Goal: Complete application form

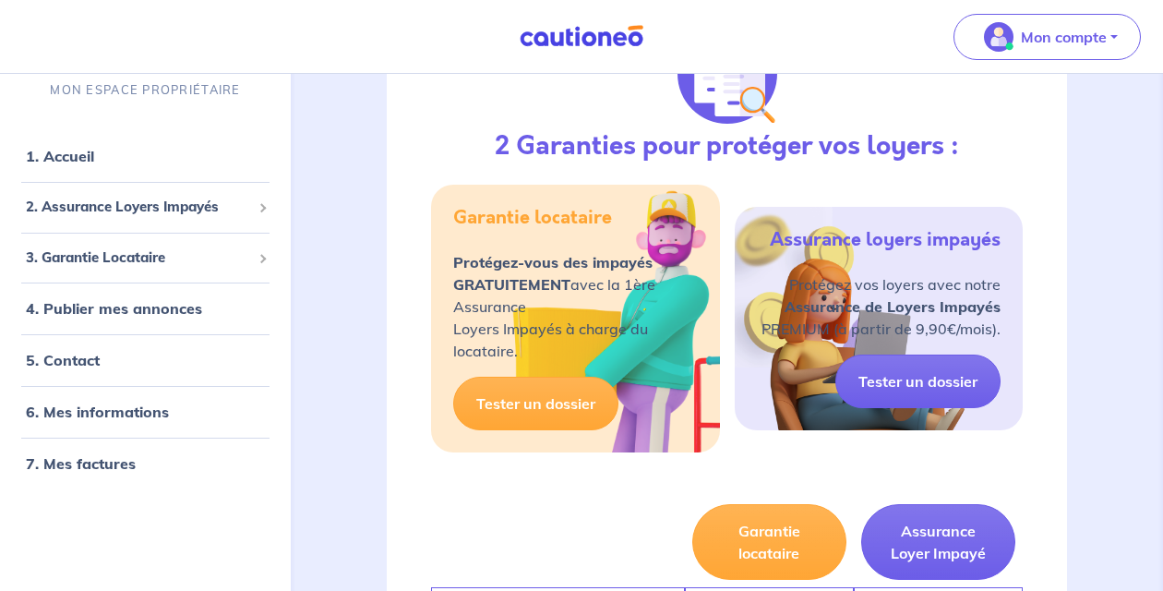
scroll to position [286, 0]
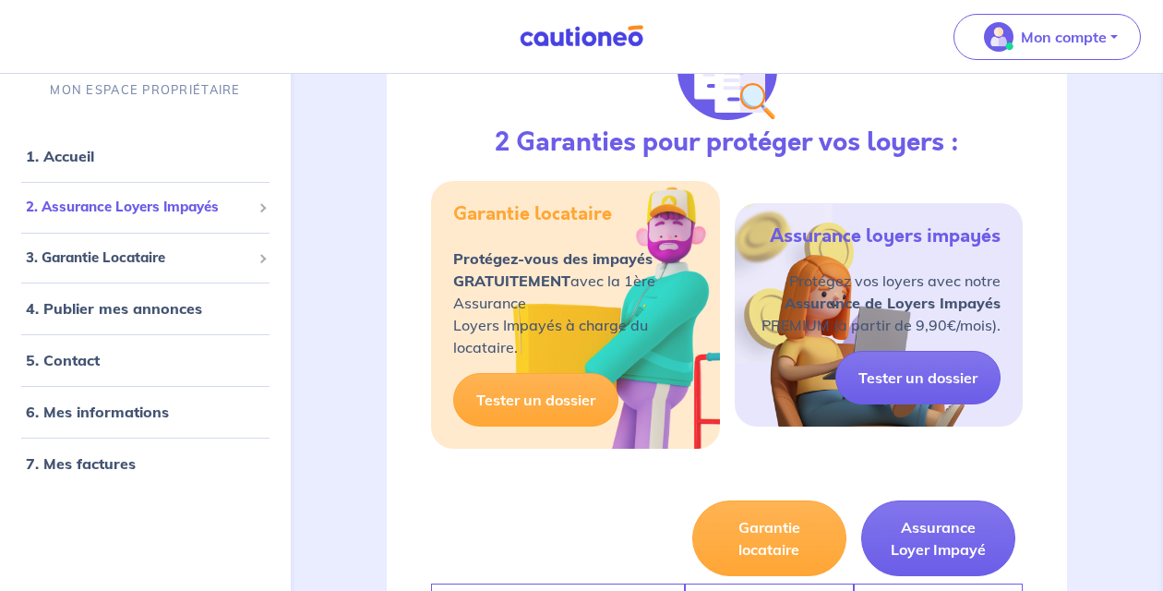
click at [94, 209] on span "2. Assurance Loyers Impayés" at bounding box center [138, 207] width 225 height 21
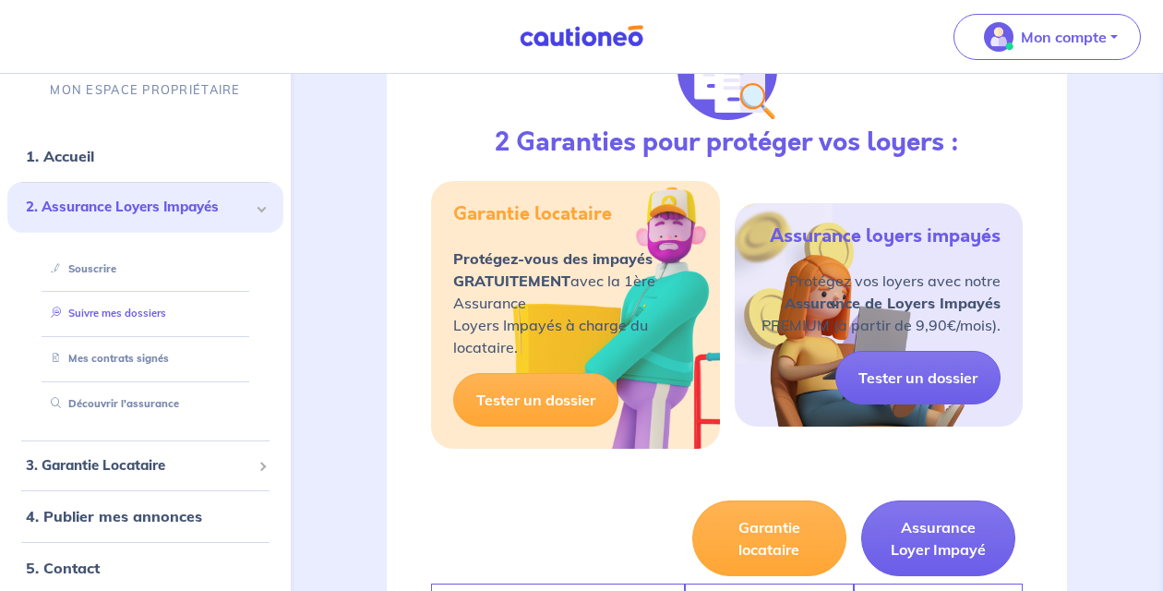
click at [125, 318] on link "Suivre mes dossiers" at bounding box center [104, 312] width 123 height 13
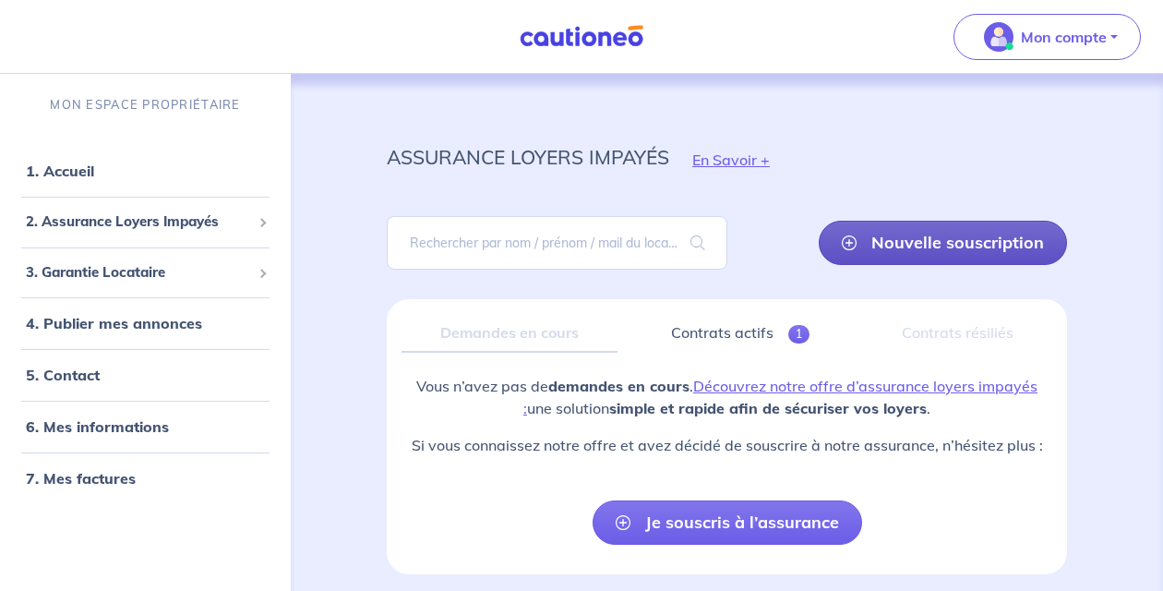
click at [890, 246] on link "Nouvelle souscription" at bounding box center [943, 243] width 248 height 44
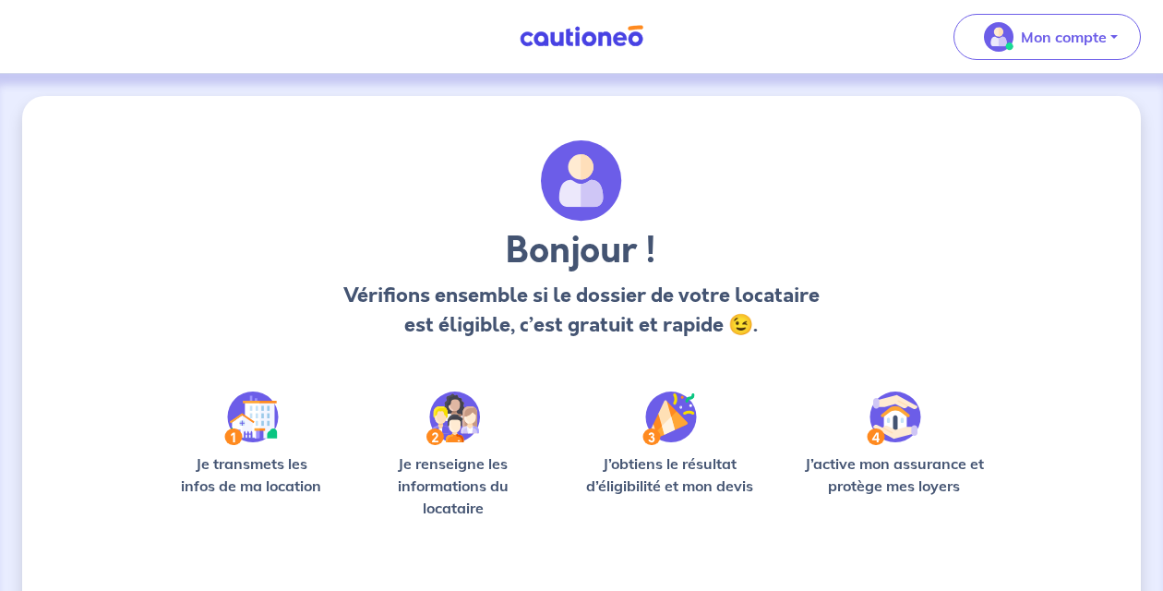
scroll to position [151, 0]
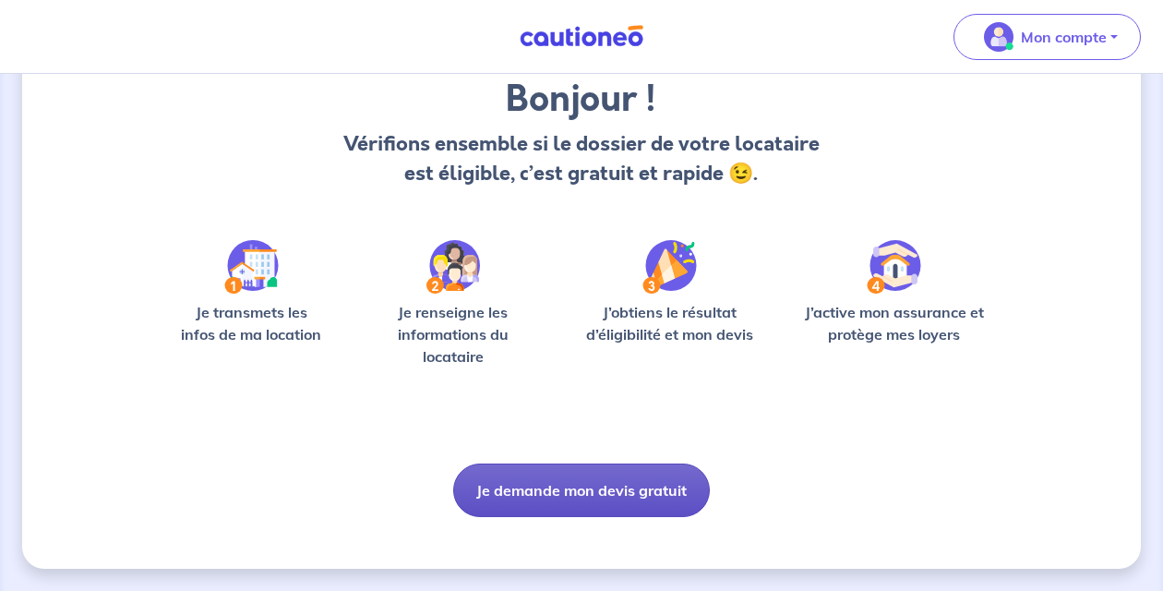
click at [576, 494] on button "Je demande mon devis gratuit" at bounding box center [581, 490] width 257 height 54
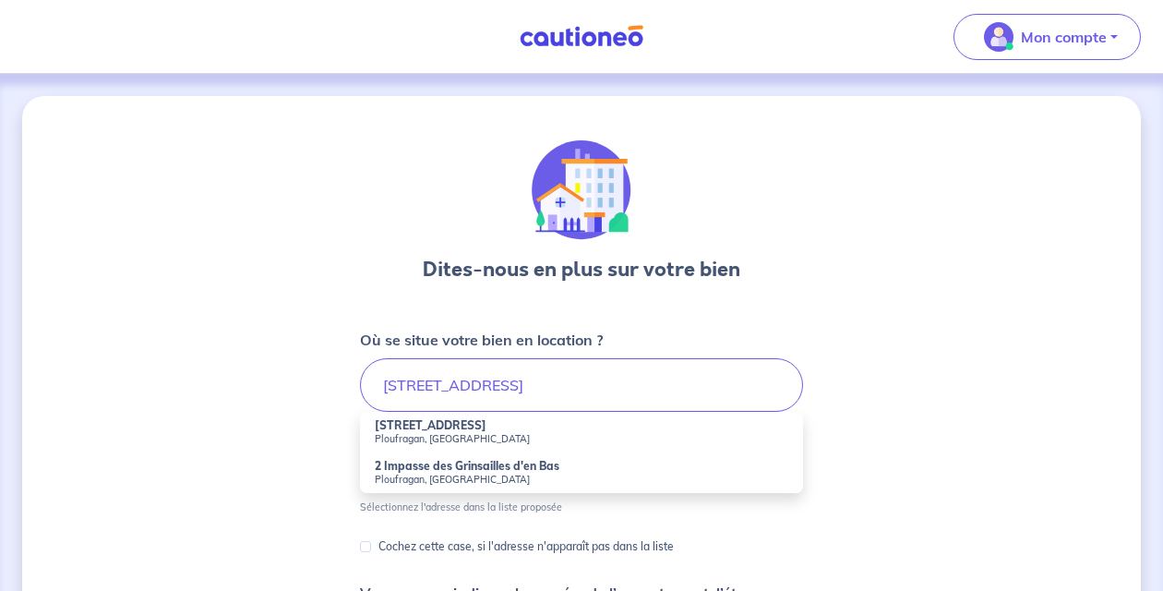
click at [518, 438] on small "Ploufragan, [GEOGRAPHIC_DATA]" at bounding box center [582, 438] width 414 height 13
type input "[STREET_ADDRESS]"
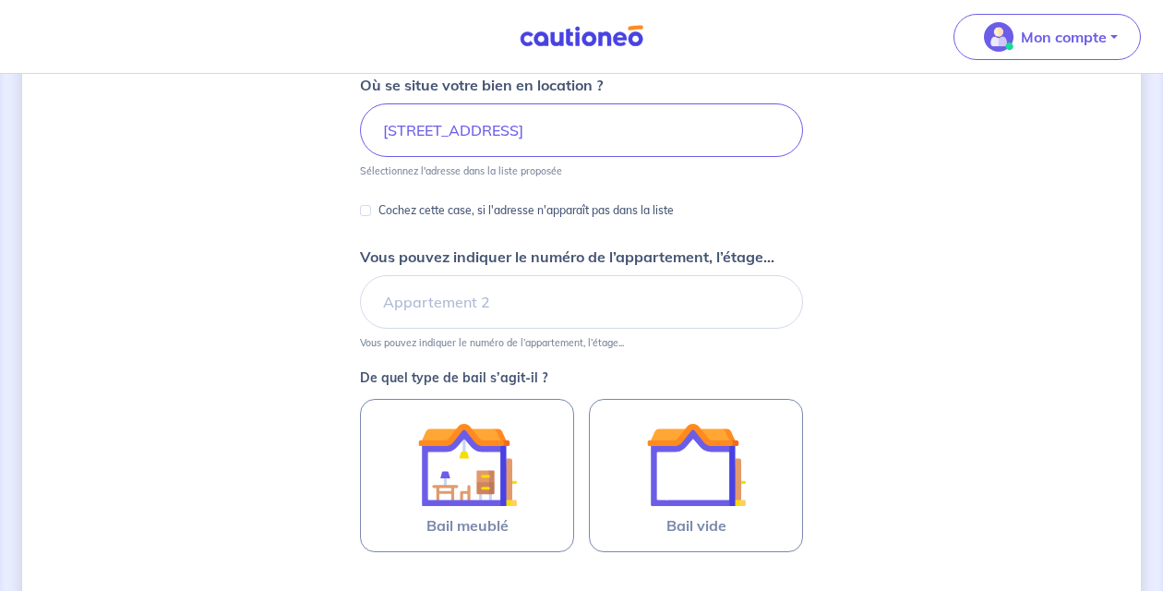
scroll to position [277, 0]
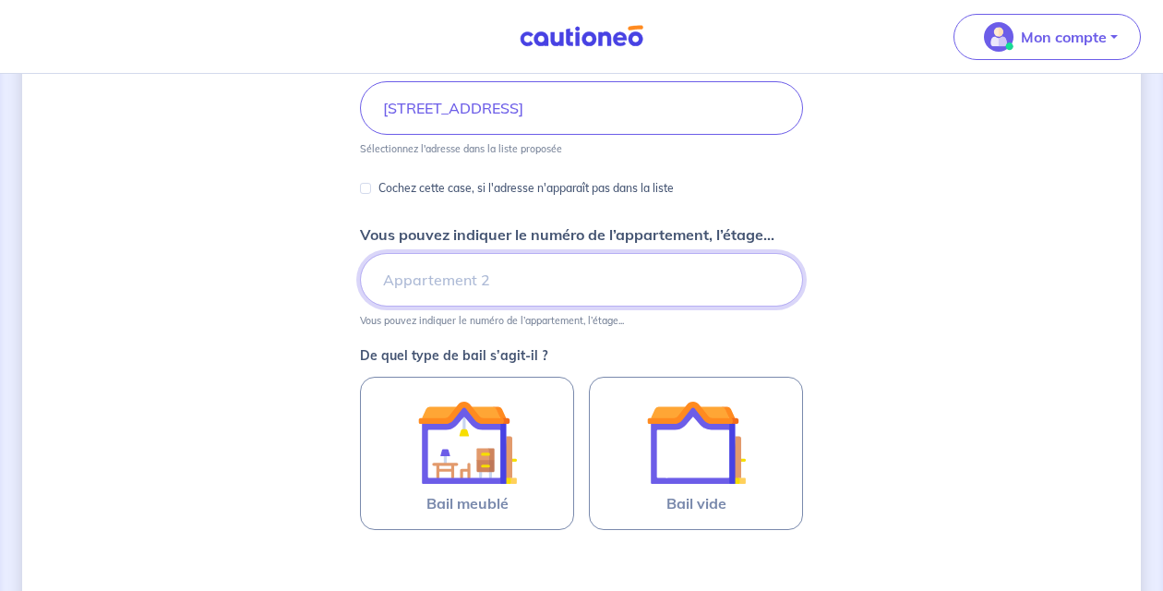
click at [550, 294] on input "Vous pouvez indiquer le numéro de l’appartement, l’étage..." at bounding box center [581, 280] width 443 height 54
type input "LOG1"
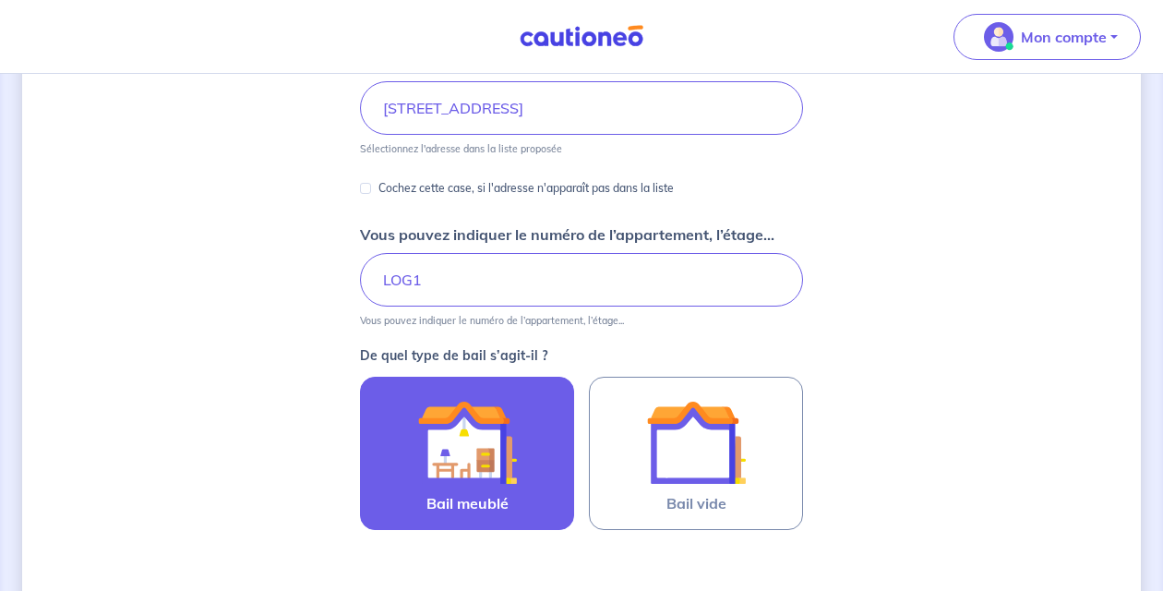
click at [480, 462] on img at bounding box center [467, 442] width 100 height 100
click at [0, 0] on input "Bail meublé" at bounding box center [0, 0] width 0 height 0
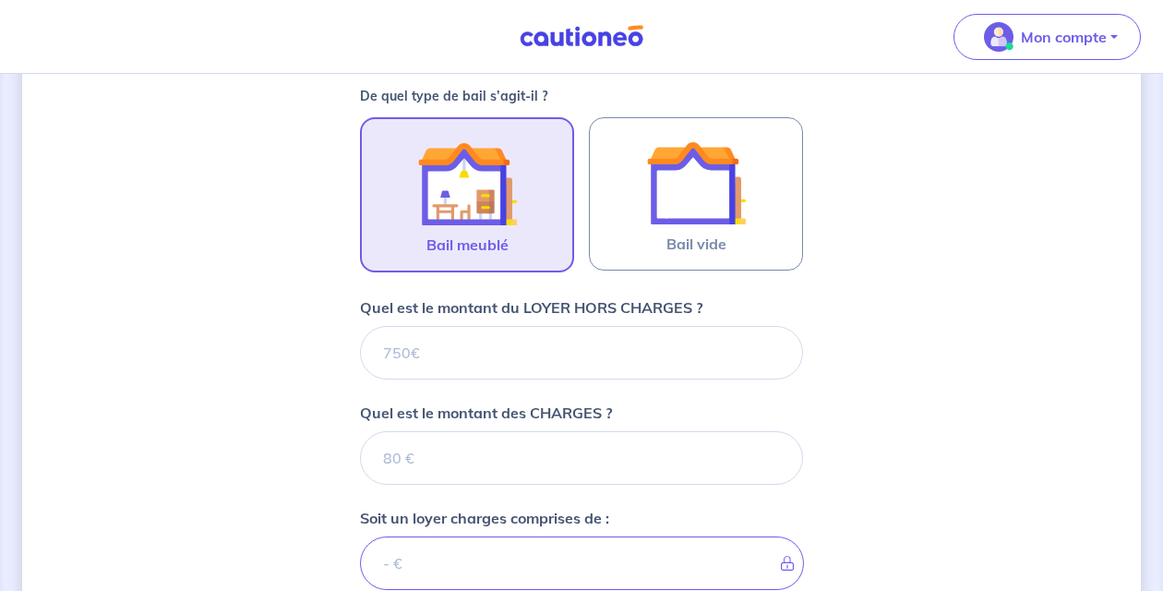
scroll to position [567, 0]
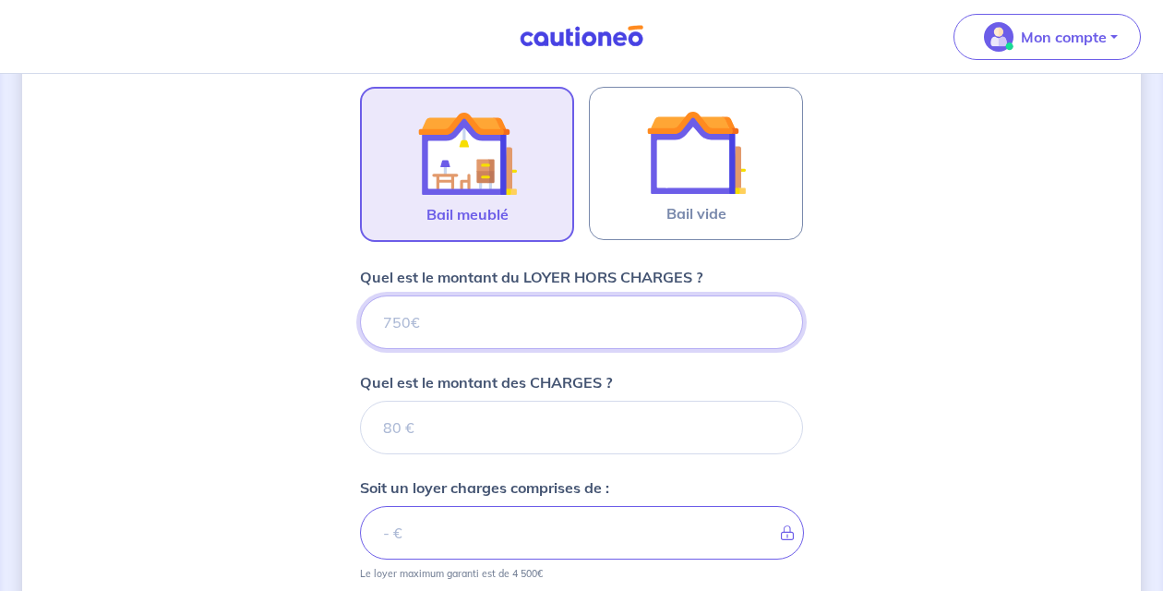
click at [498, 330] on input "Quel est le montant du LOYER HORS CHARGES ?" at bounding box center [581, 322] width 443 height 54
type input "570"
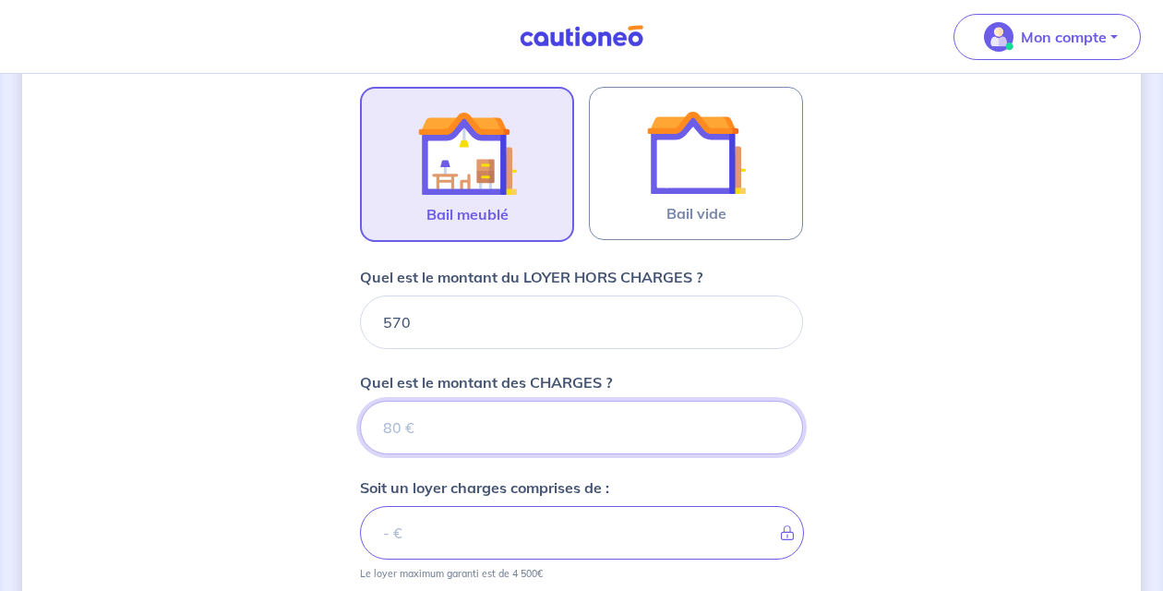
click at [484, 441] on input "Quel est le montant des CHARGES ?" at bounding box center [581, 428] width 443 height 54
type input "1"
type input "571"
type input "139"
type input "709"
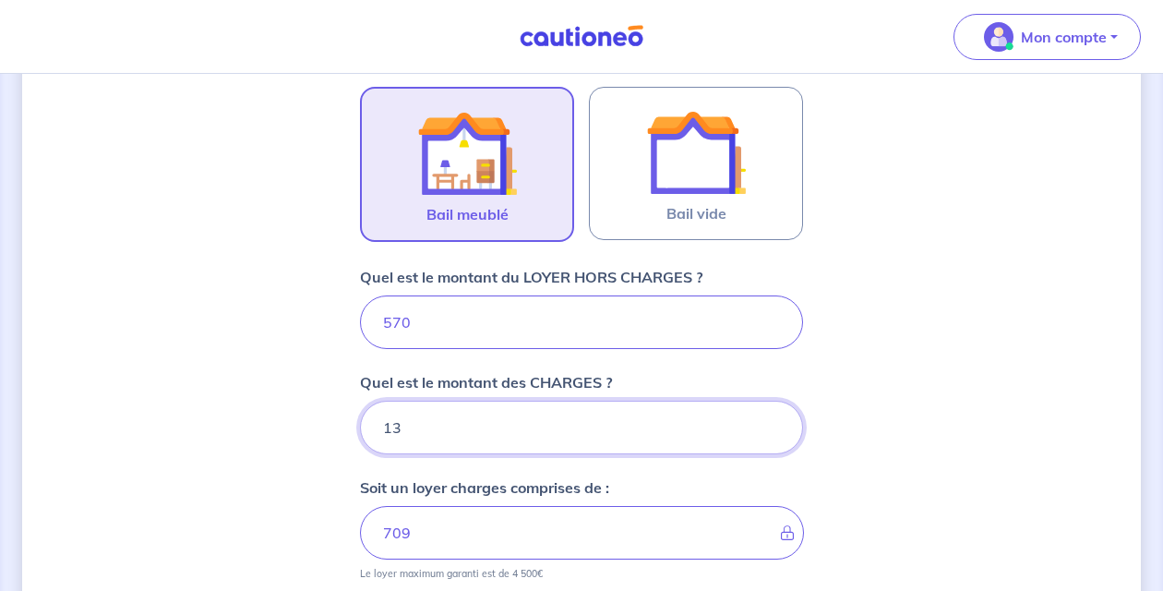
type input "130"
type input "700"
type input "130"
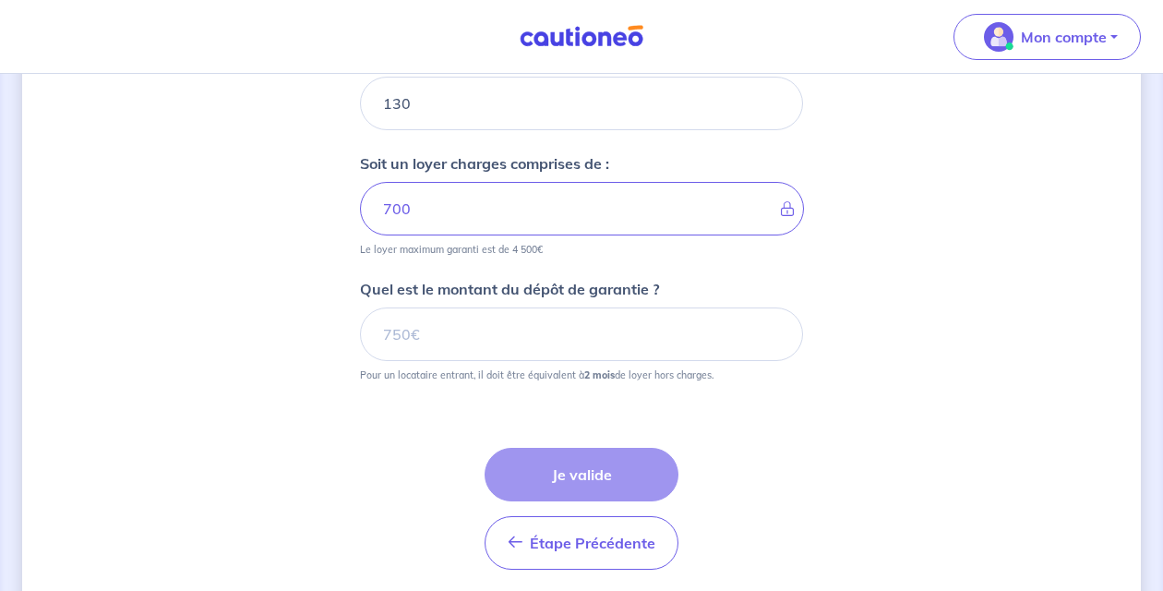
scroll to position [892, 0]
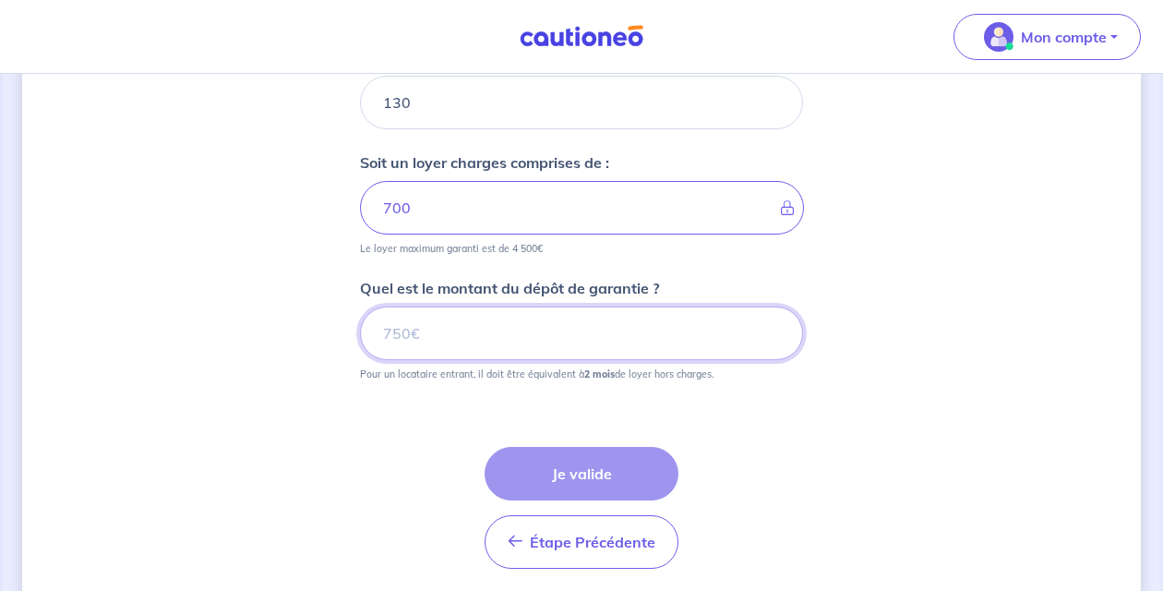
click at [606, 335] on input "Quel est le montant du dépôt de garantie ?" at bounding box center [581, 333] width 443 height 54
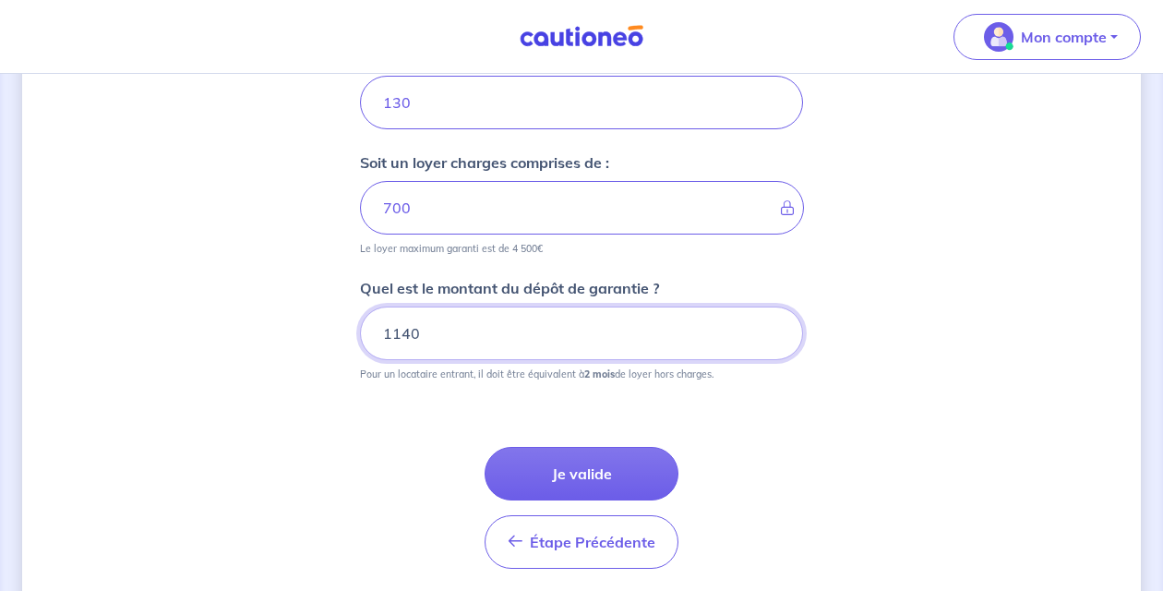
click at [401, 330] on input "1140" at bounding box center [581, 333] width 443 height 54
type input "1140"
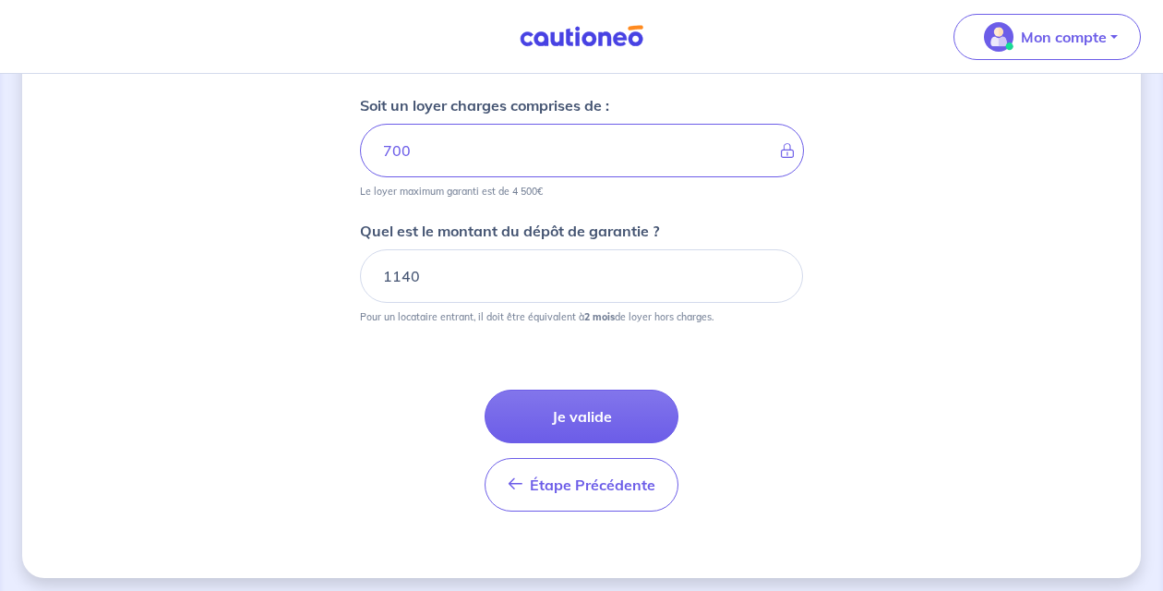
scroll to position [958, 0]
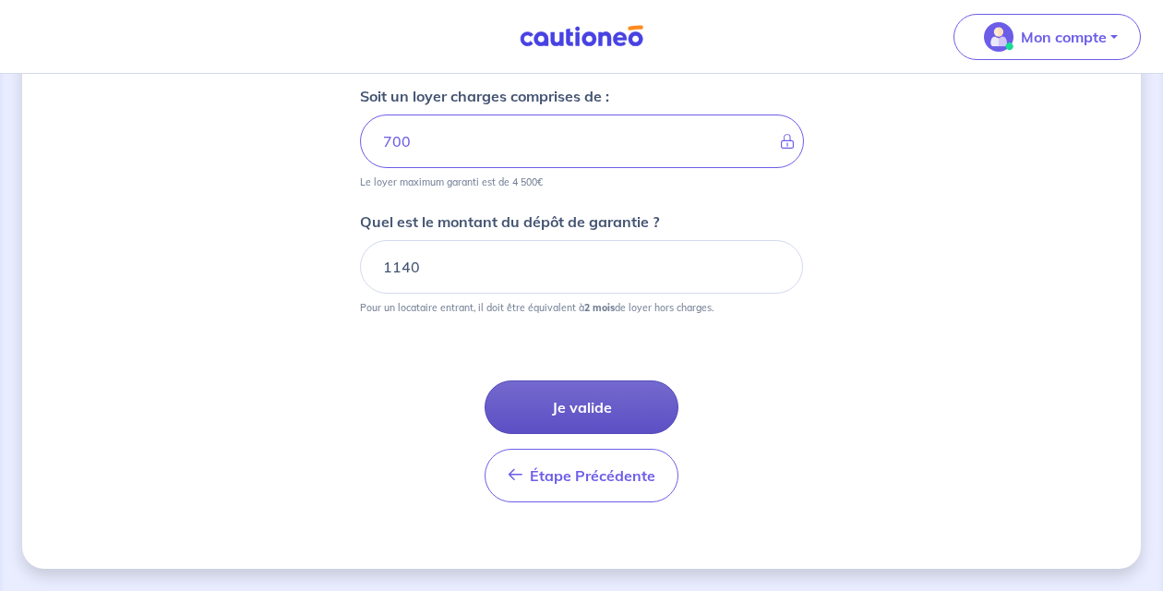
click at [591, 421] on button "Je valide" at bounding box center [582, 407] width 194 height 54
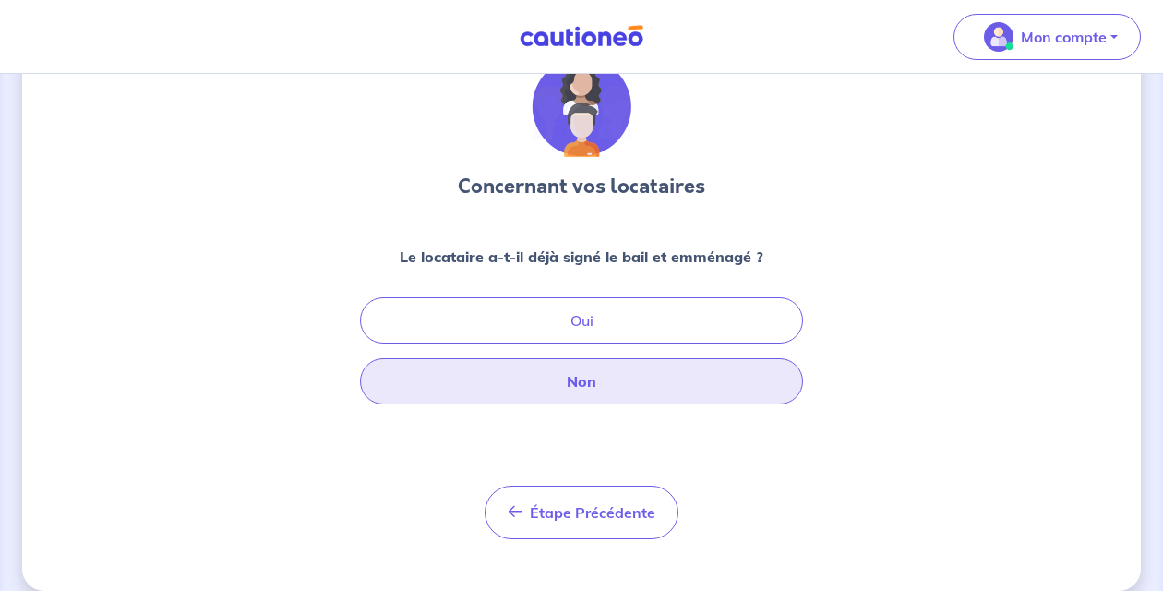
click at [690, 371] on button "Non" at bounding box center [581, 381] width 443 height 46
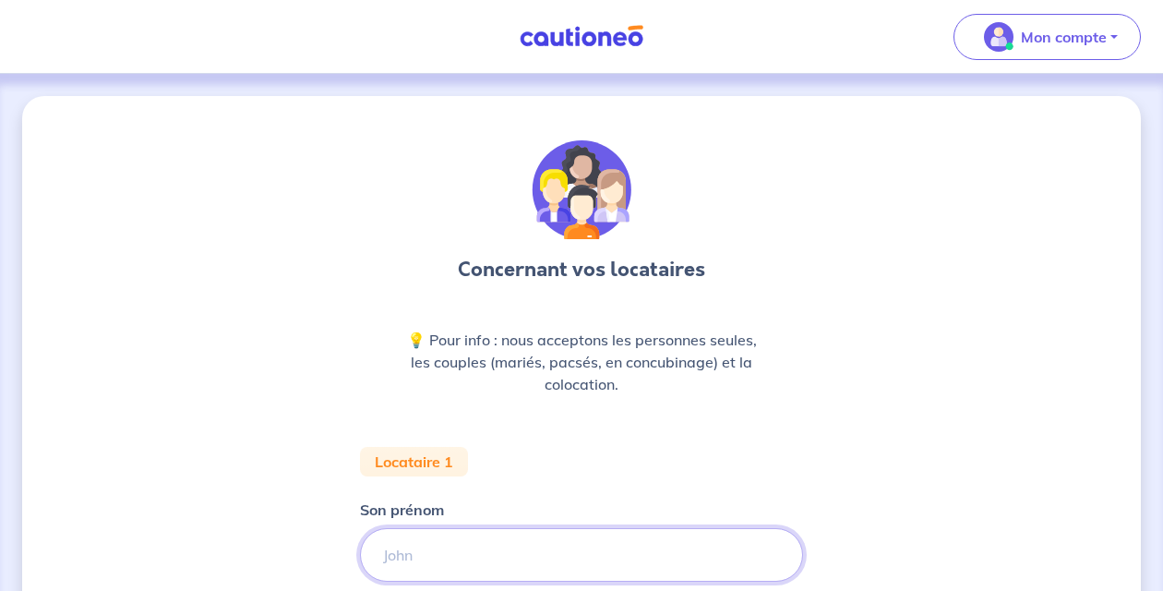
click at [488, 541] on input "Son prénom" at bounding box center [581, 555] width 443 height 54
click at [553, 541] on input "Son prénom" at bounding box center [581, 555] width 443 height 54
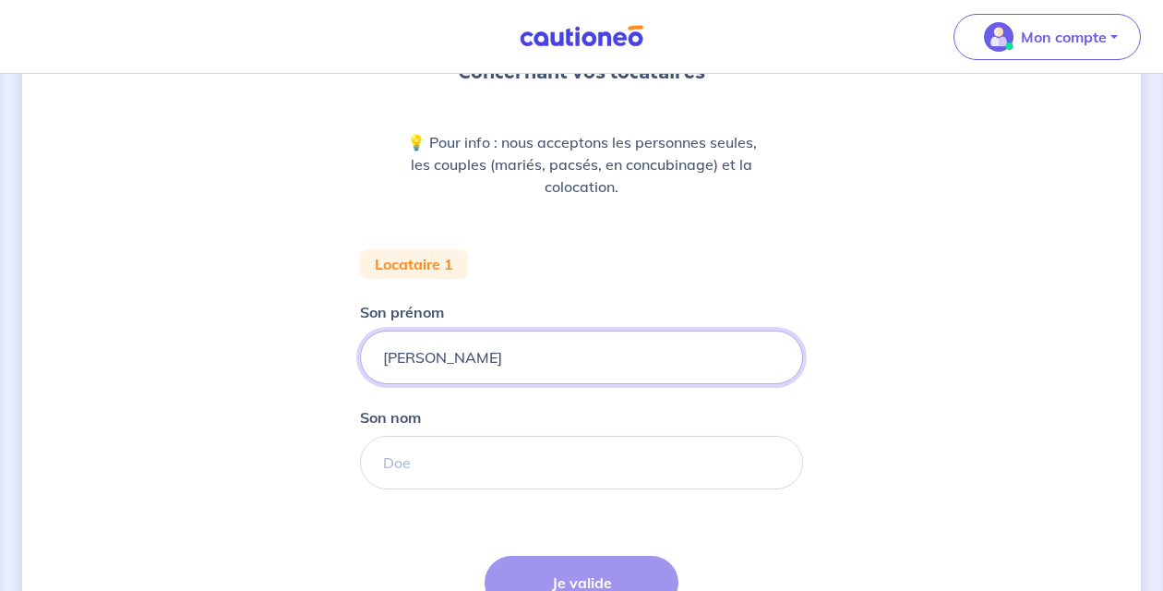
scroll to position [212, 0]
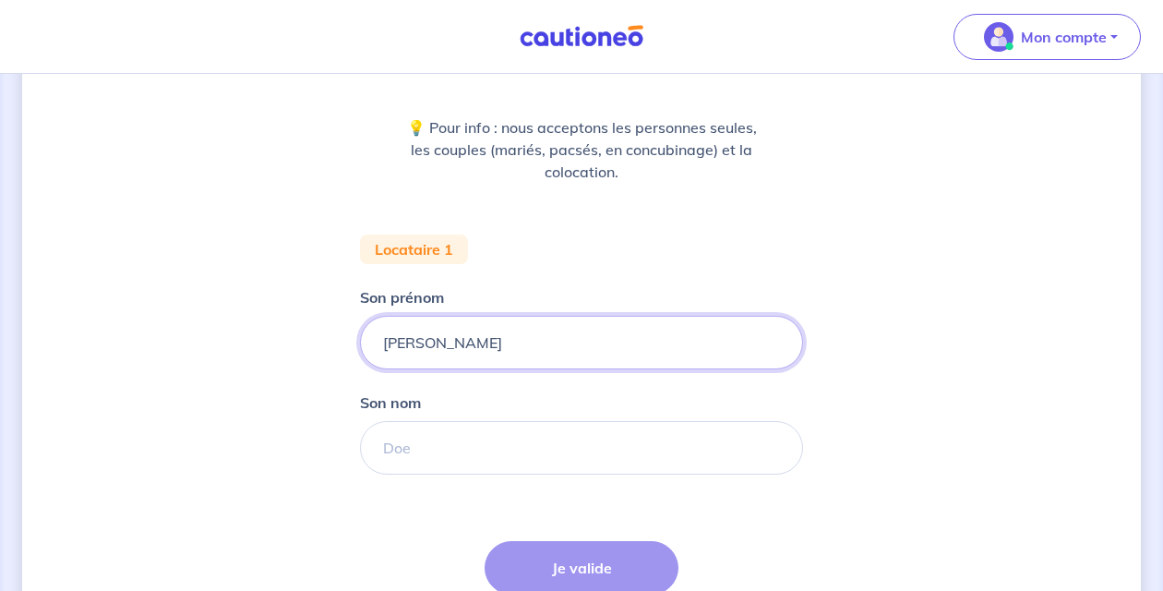
type input "[PERSON_NAME]"
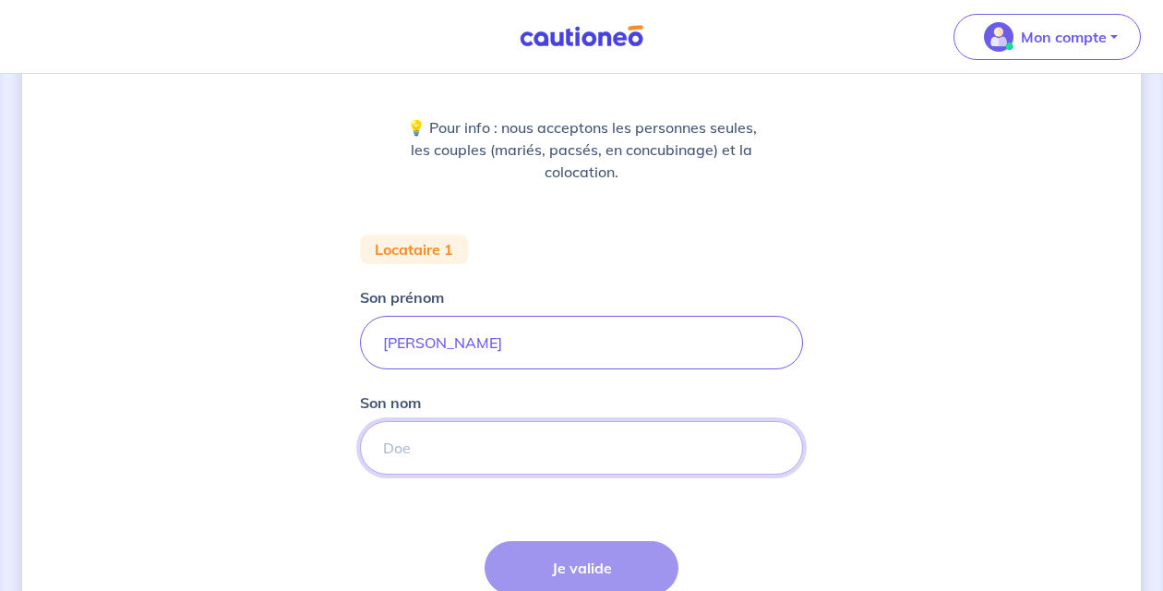
click at [461, 450] on input "Son nom" at bounding box center [581, 448] width 443 height 54
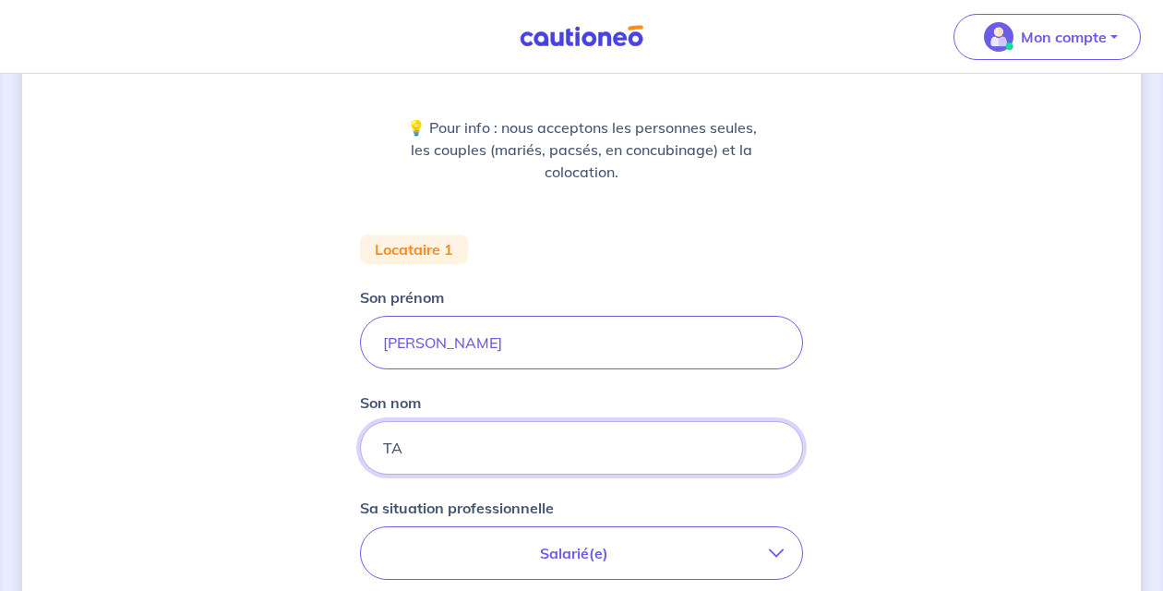
type input "TA"
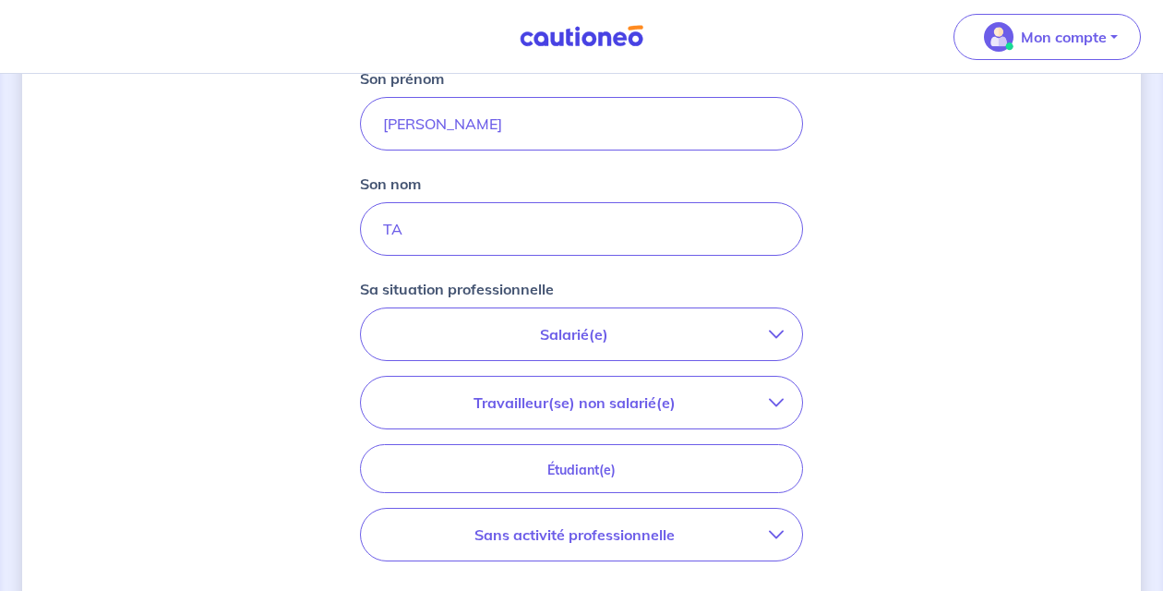
scroll to position [435, 0]
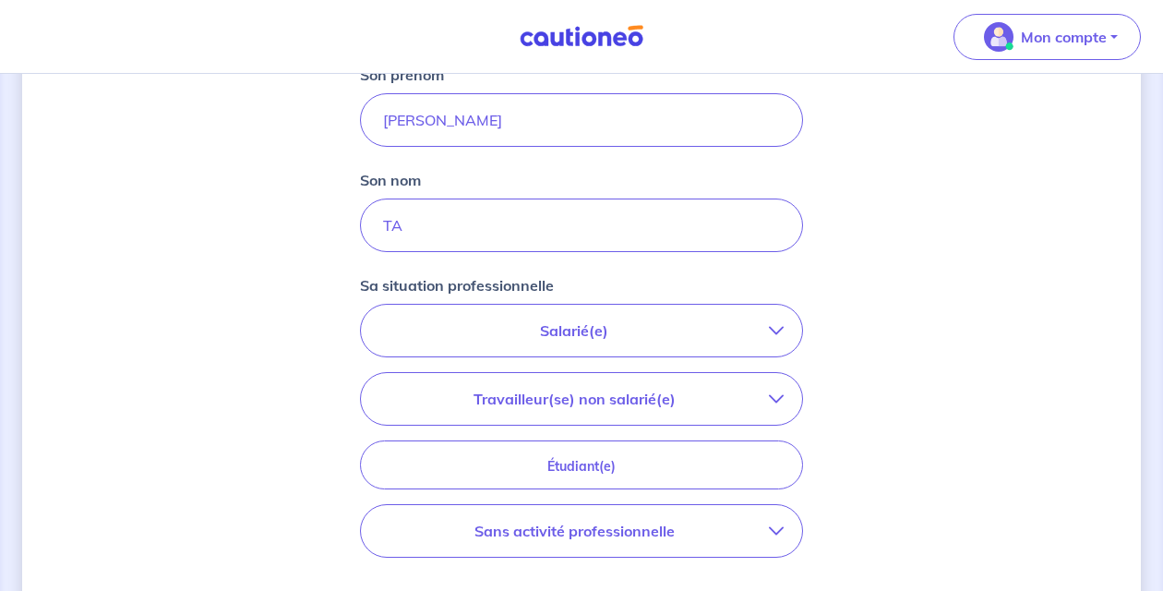
click at [551, 328] on p "Salarié(e)" at bounding box center [574, 330] width 390 height 22
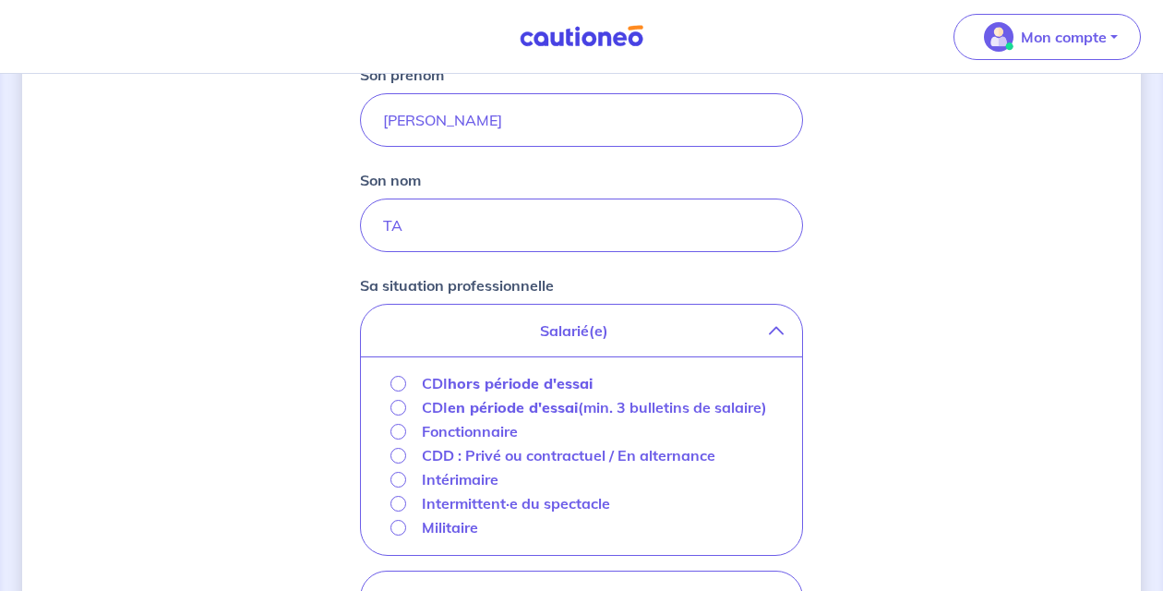
click at [528, 384] on strong "hors période d'essai" at bounding box center [520, 383] width 145 height 18
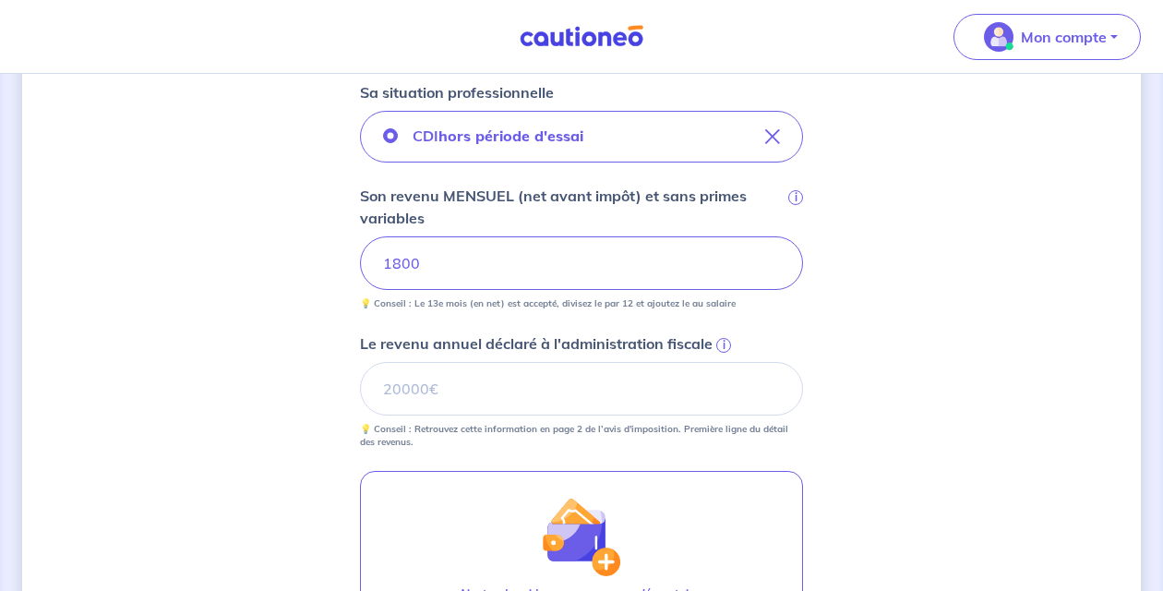
scroll to position [629, 0]
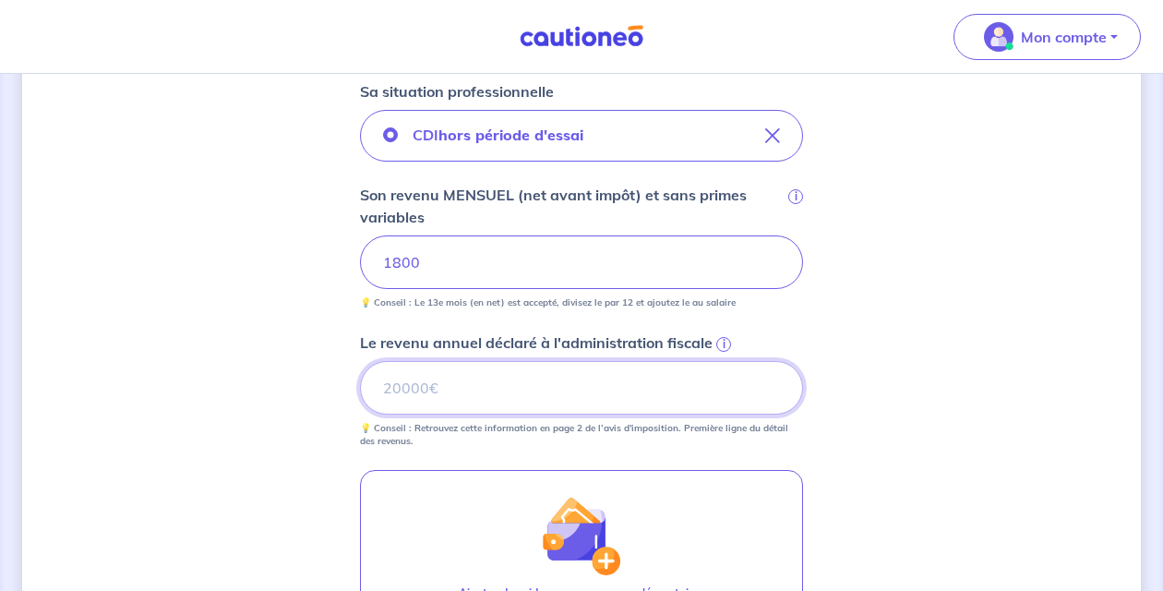
click at [591, 387] on input "Le revenu annuel déclaré à l'administration fiscale i" at bounding box center [581, 388] width 443 height 54
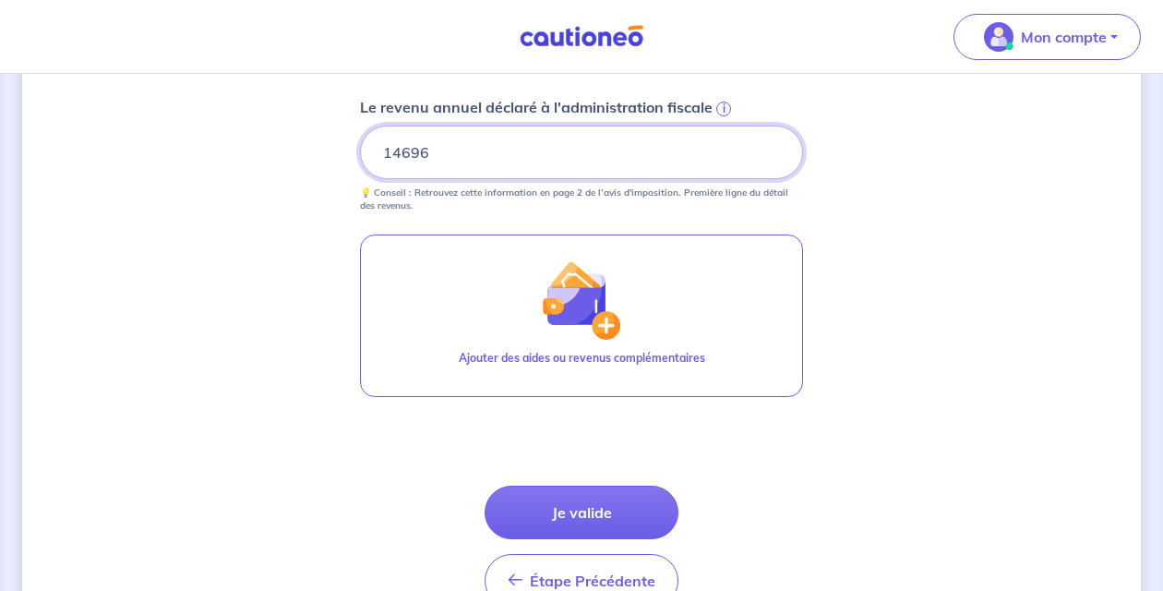
scroll to position [871, 0]
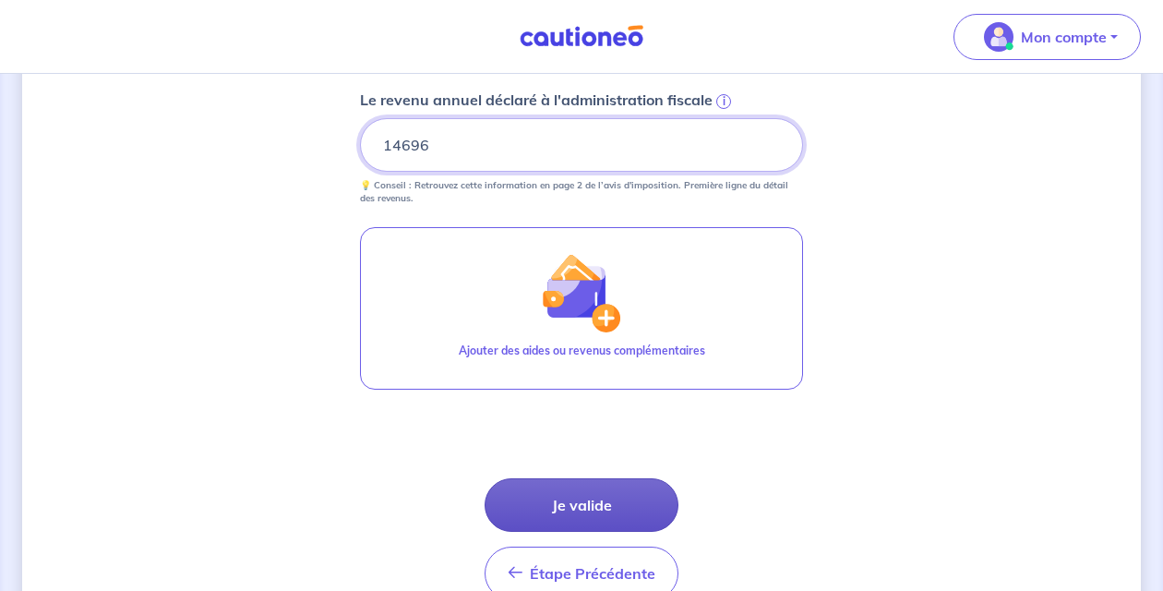
type input "14696"
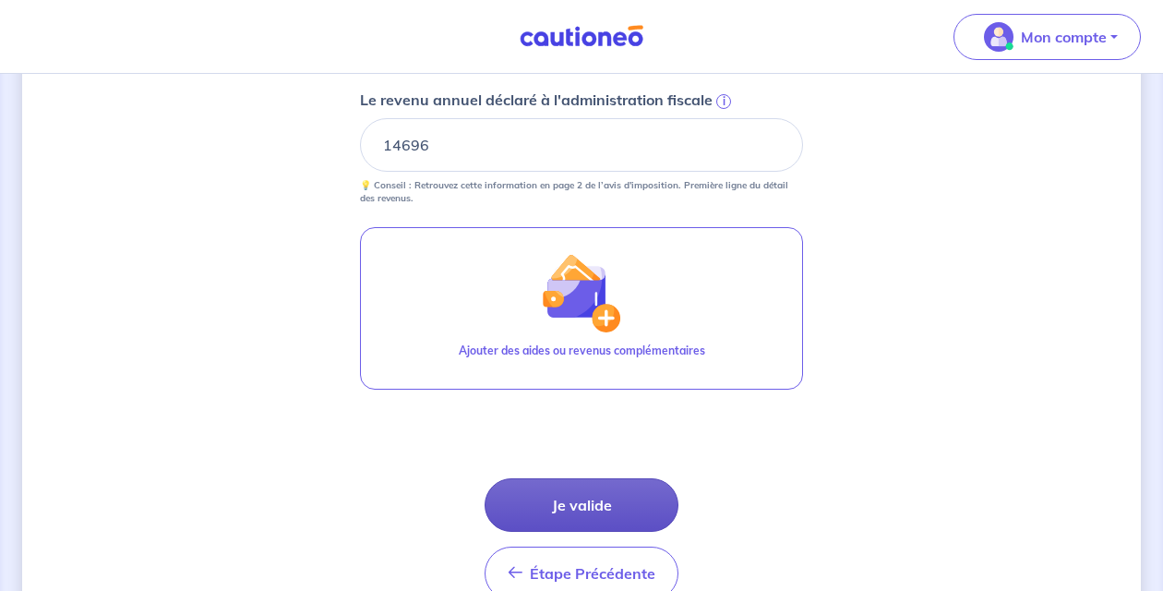
click at [604, 512] on button "Je valide" at bounding box center [582, 505] width 194 height 54
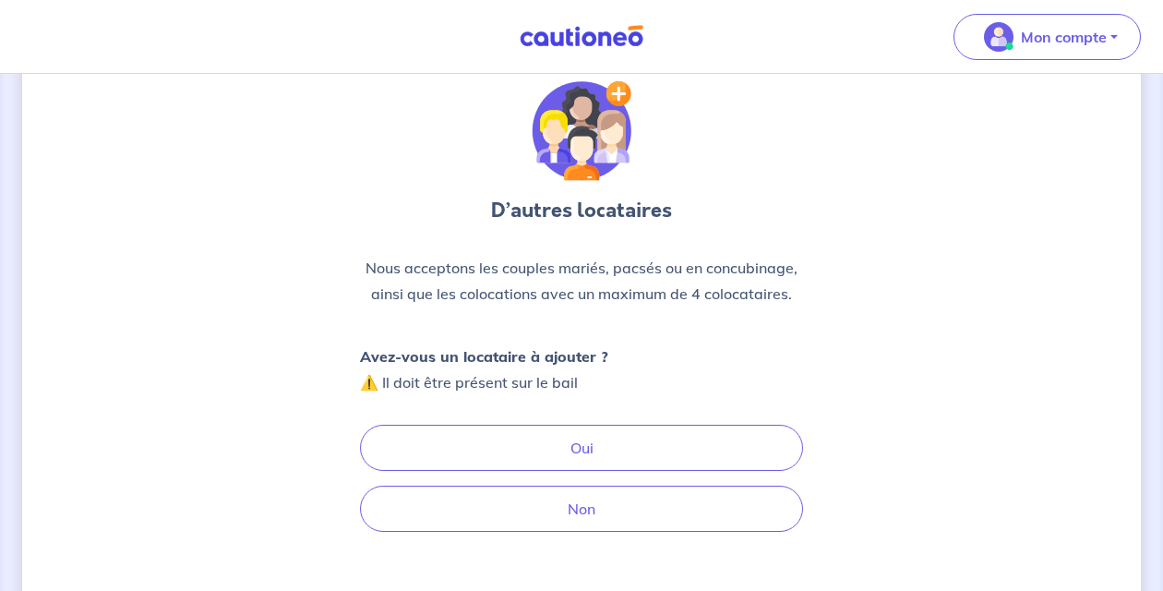
scroll to position [63, 0]
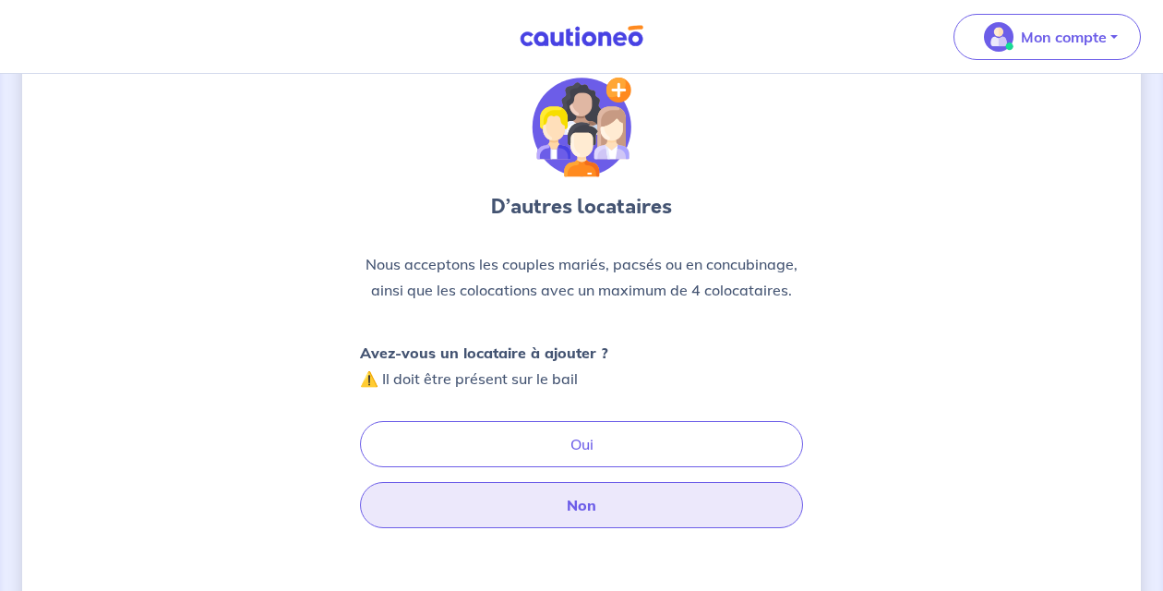
click at [604, 512] on button "Non" at bounding box center [581, 505] width 443 height 46
